Goal: Information Seeking & Learning: Compare options

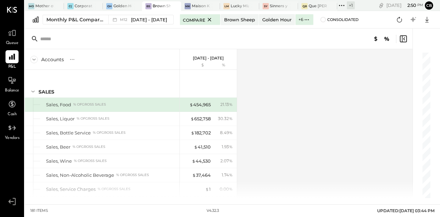
scroll to position [2053, 0]
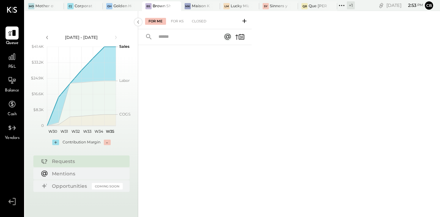
drag, startPoint x: 19, startPoint y: 0, endPoint x: 228, endPoint y: 97, distance: 231.2
click at [228, 97] on div at bounding box center [194, 122] width 113 height 155
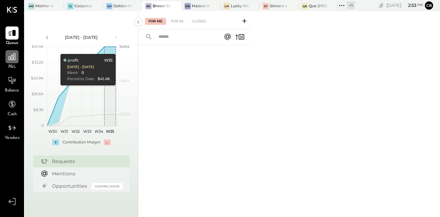
click at [10, 55] on icon at bounding box center [12, 56] width 9 height 9
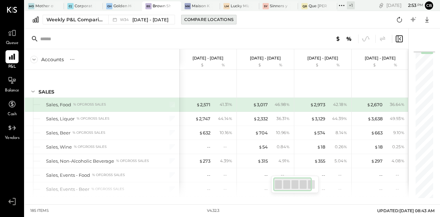
click at [199, 15] on button "Compare Locations" at bounding box center [208, 20] width 55 height 10
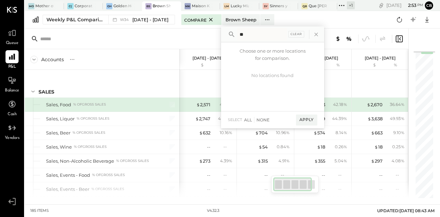
type input "*"
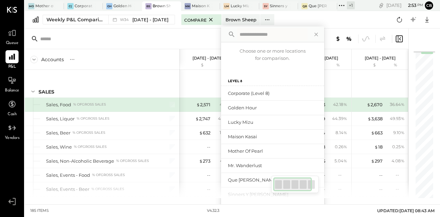
click at [342, 13] on div "Weekly P&L Comparison W34 [DATE] - [DATE] Compare Brown Sheep Choose one or mor…" at bounding box center [232, 20] width 415 height 18
